Goal: Task Accomplishment & Management: Manage account settings

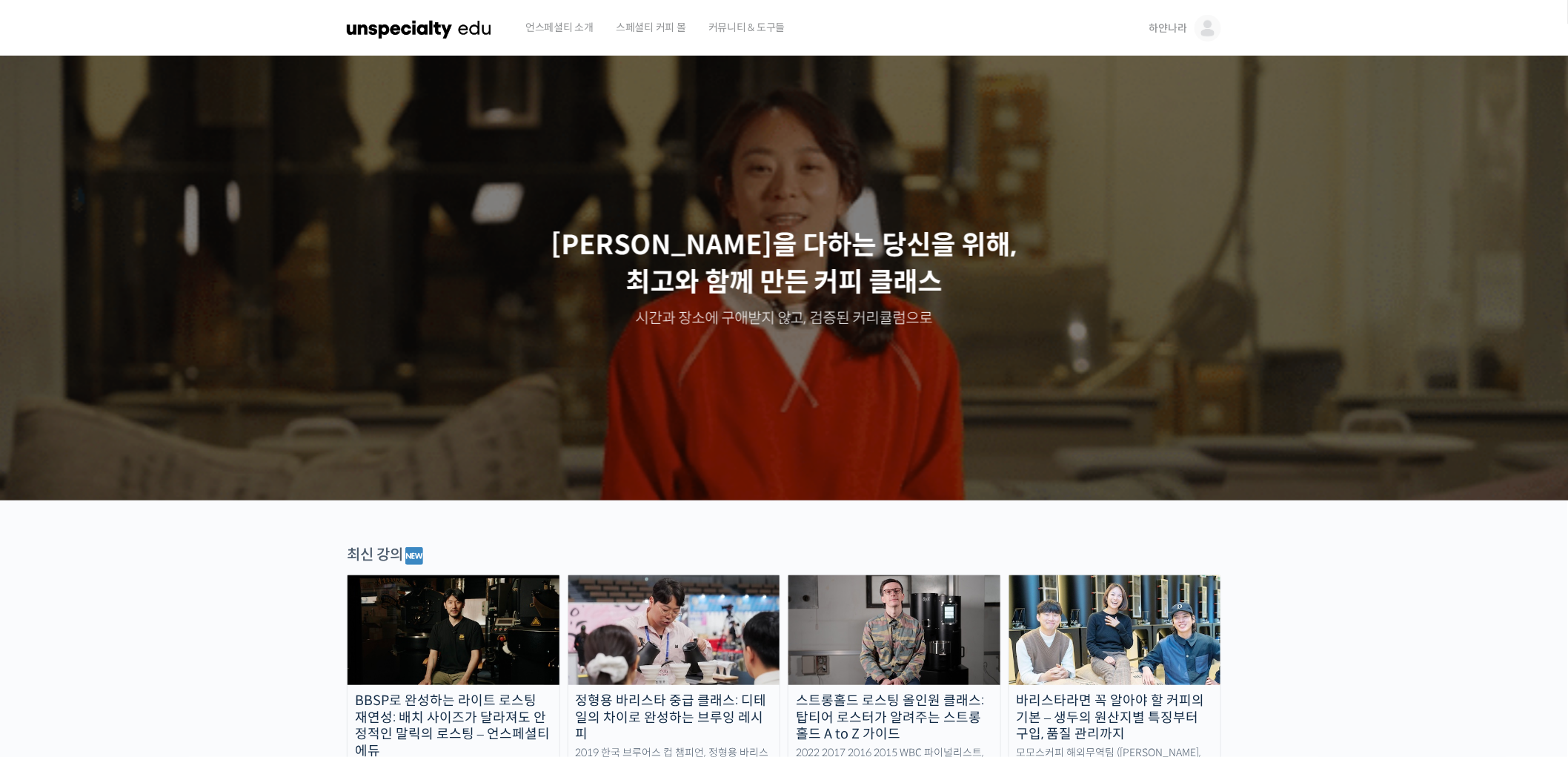
click at [711, 31] on span "커뮤니티 & 도구들" at bounding box center [747, 27] width 77 height 56
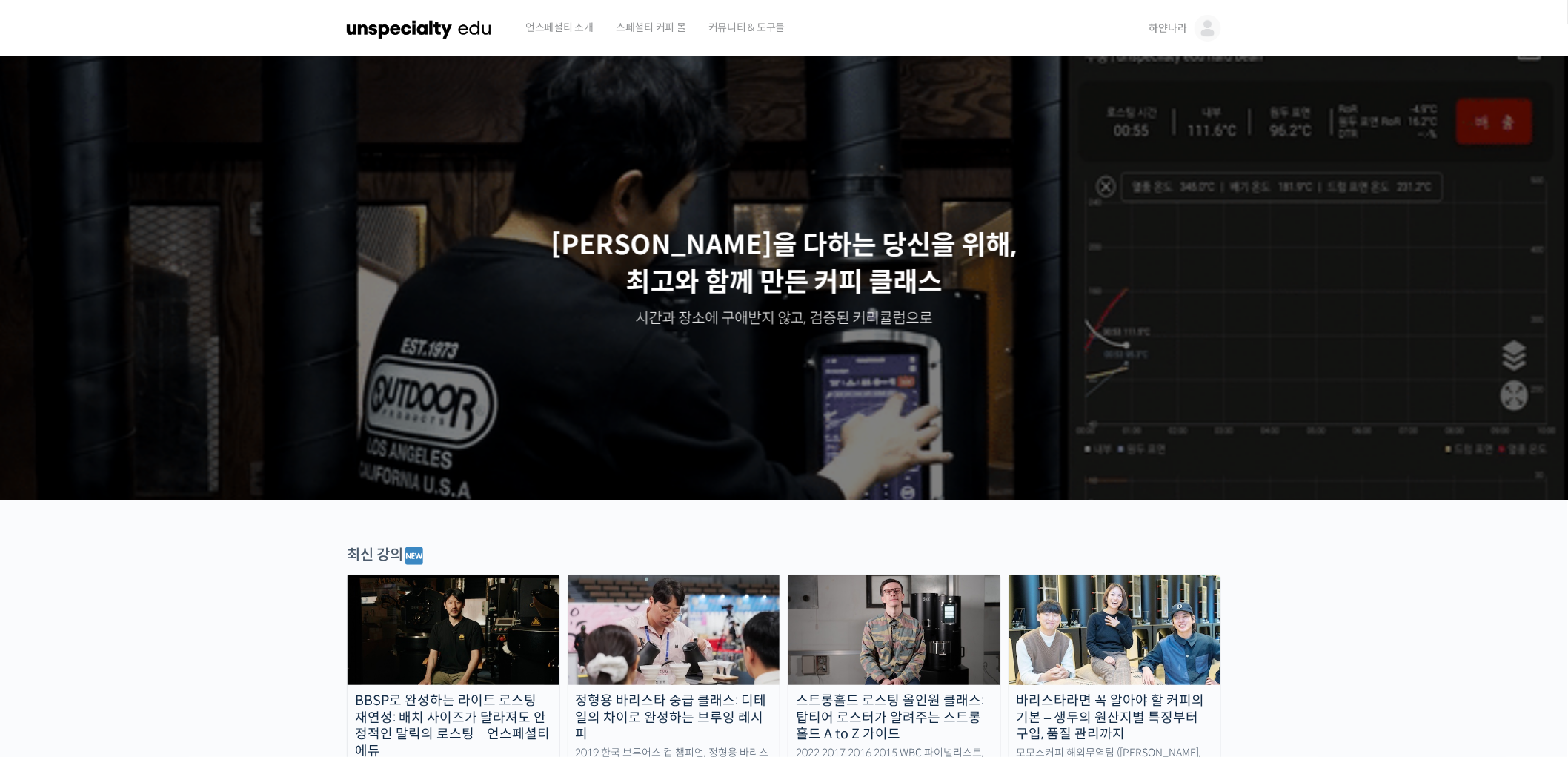
click at [1184, 15] on link "하얀나라" at bounding box center [1185, 28] width 72 height 56
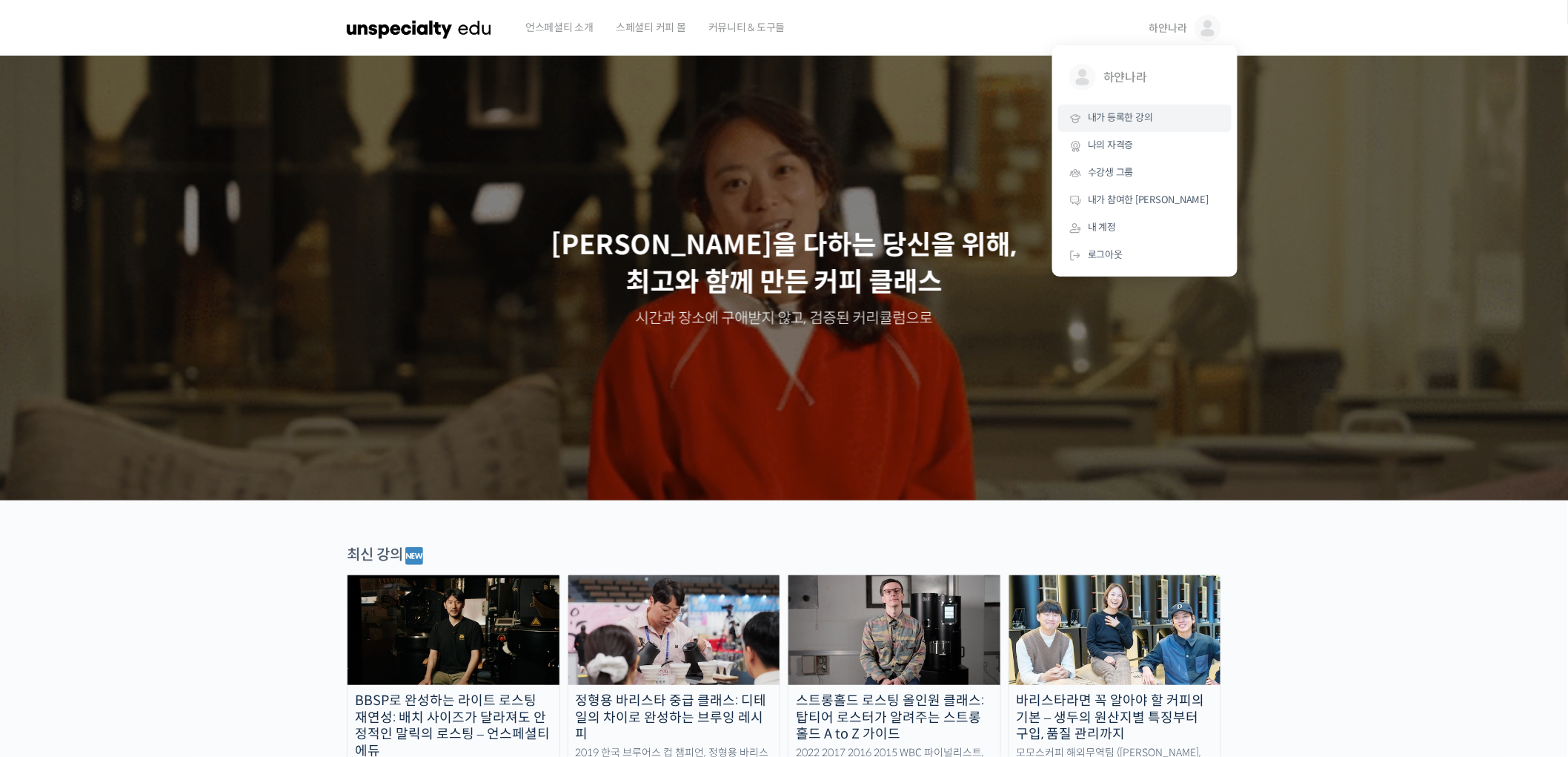
click at [1157, 123] on link "내가 등록한 강의" at bounding box center [1145, 119] width 173 height 28
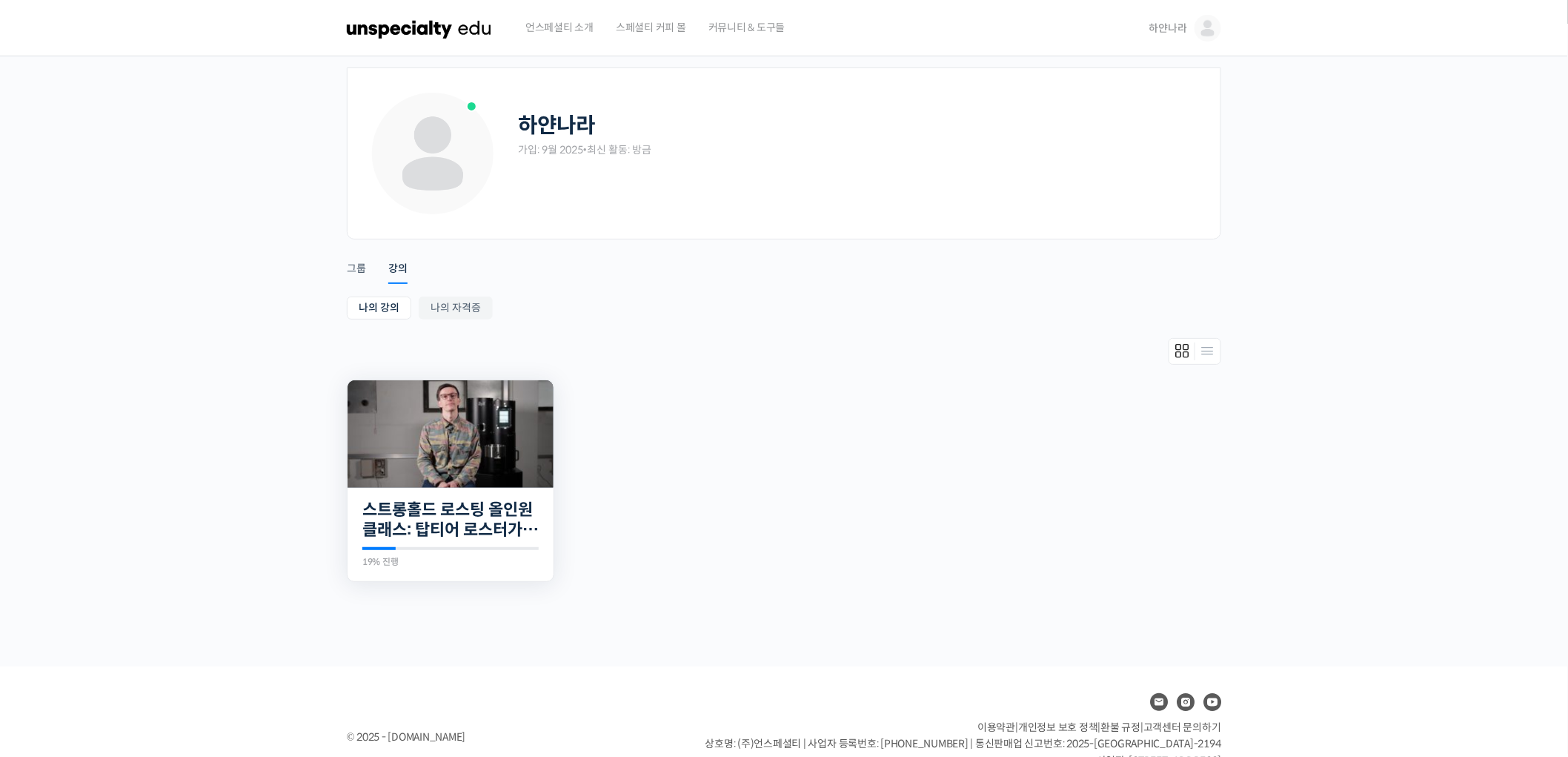
click at [448, 484] on img at bounding box center [450, 433] width 206 height 108
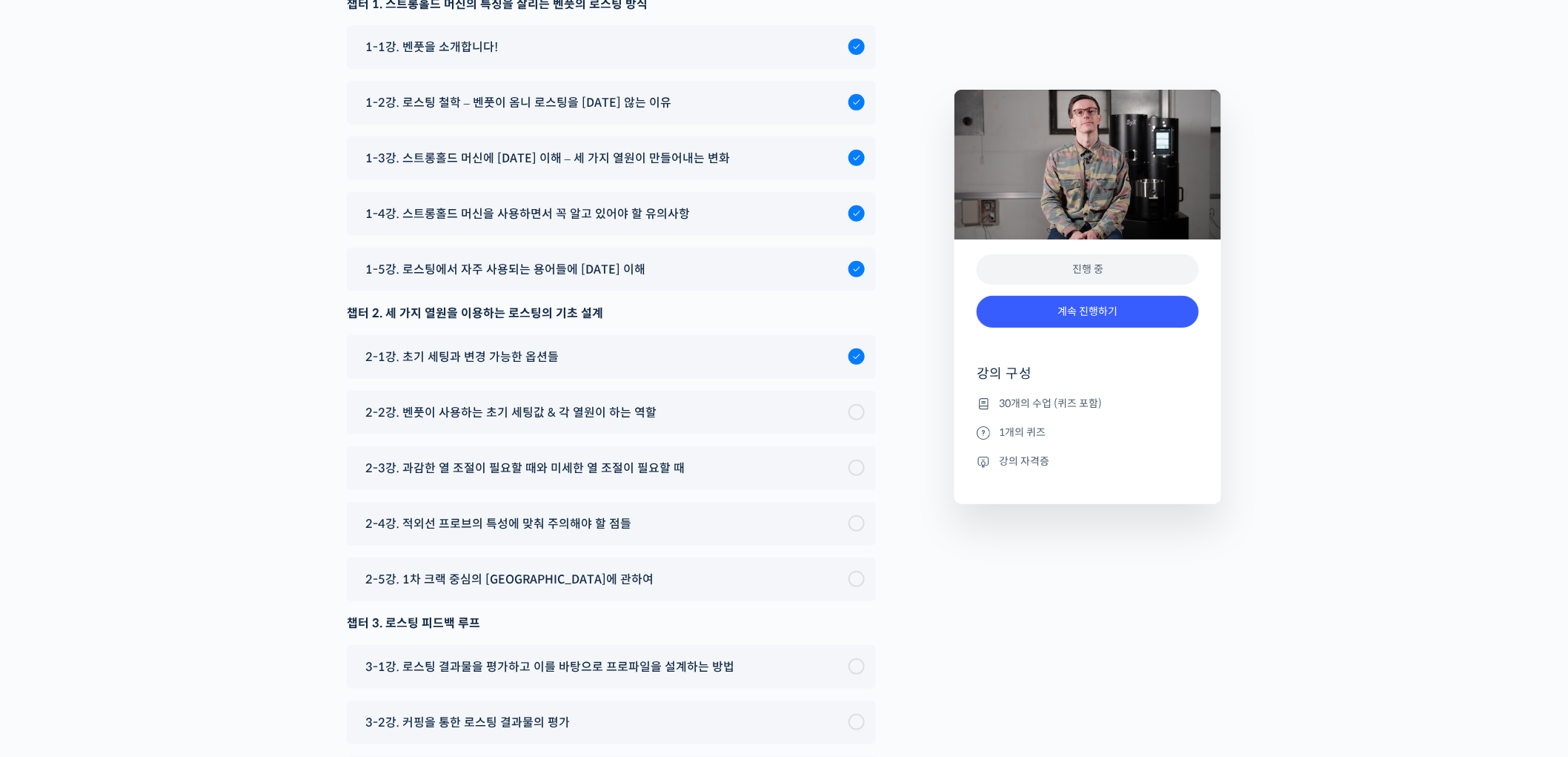
scroll to position [7228, 0]
